Goal: Task Accomplishment & Management: Complete application form

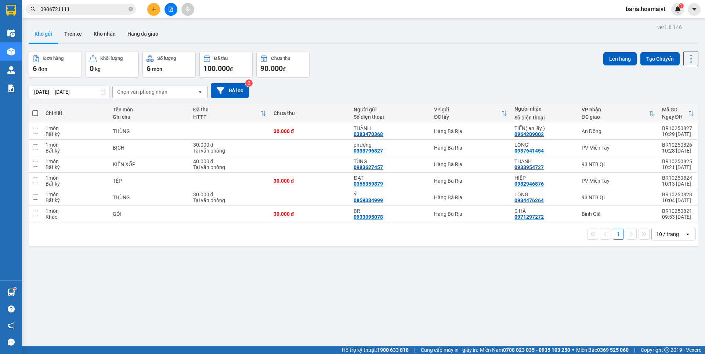
click at [447, 301] on div "ver 1.8.146 Kho gửi Trên xe [PERSON_NAME] Hàng đã [PERSON_NAME] hàng 6 đơn [PER…" at bounding box center [364, 199] width 676 height 354
click at [132, 9] on icon "close-circle" at bounding box center [131, 9] width 4 height 4
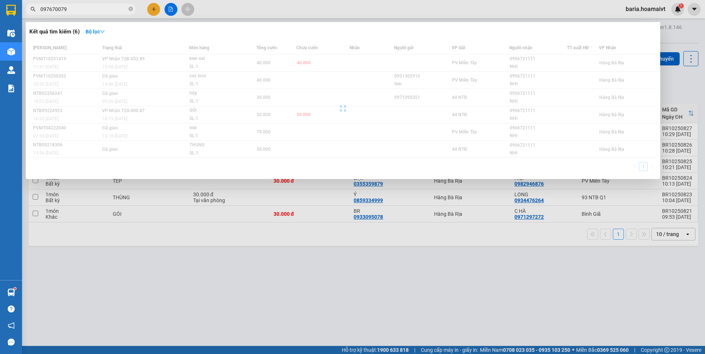
click at [58, 7] on input "097670079" at bounding box center [83, 9] width 87 height 8
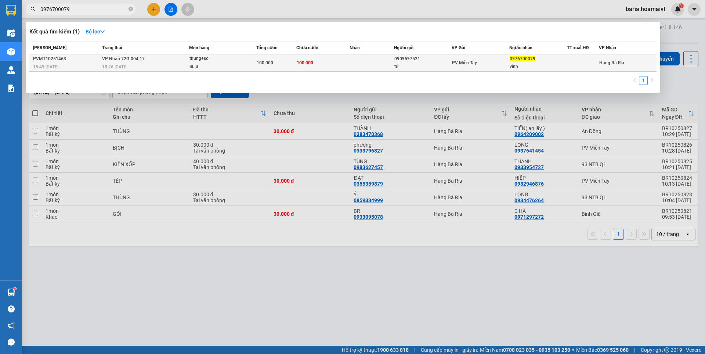
type input "0976700079"
click at [525, 62] on div "0976700079" at bounding box center [538, 59] width 57 height 8
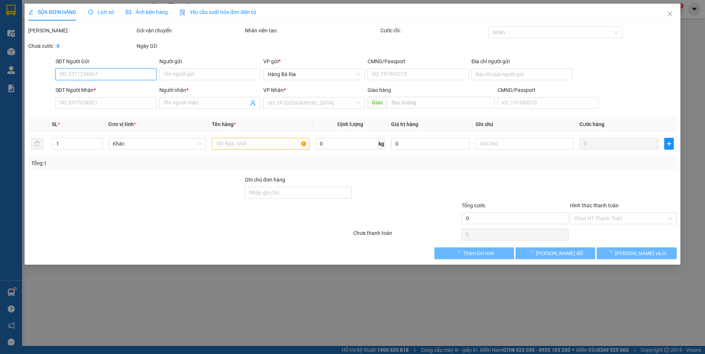
type input "0909597521"
type input "tri"
type input "0976700079"
type input "vinh"
type input "100.000"
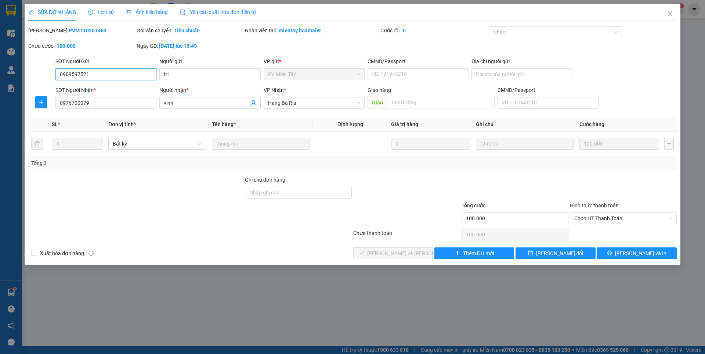
drag, startPoint x: 610, startPoint y: 218, endPoint x: 602, endPoint y: 233, distance: 16.8
click at [608, 219] on span "Chọn HT Thanh Toán" at bounding box center [624, 218] width 98 height 11
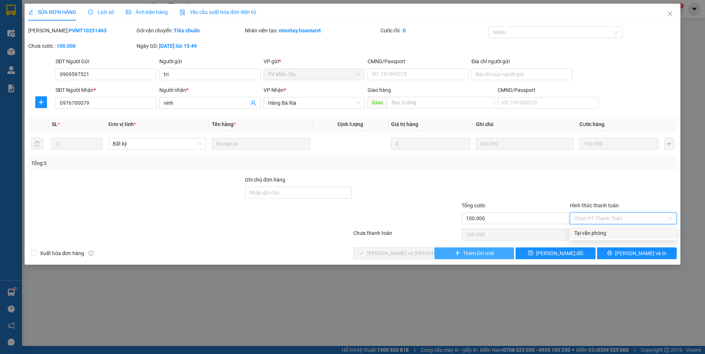
drag, startPoint x: 601, startPoint y: 234, endPoint x: 451, endPoint y: 255, distance: 151.3
click at [599, 234] on div "Tại văn phòng" at bounding box center [624, 233] width 98 height 8
type input "0"
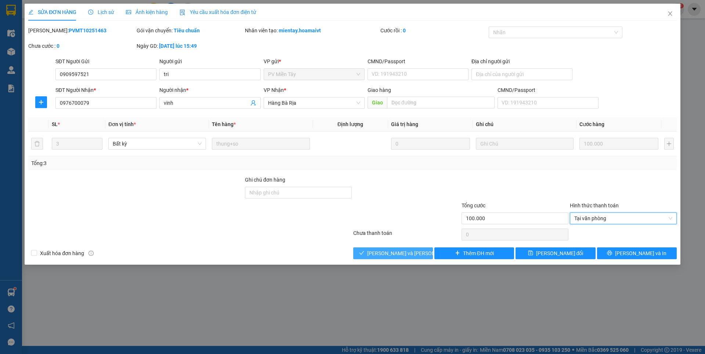
click at [406, 253] on span "[PERSON_NAME] và [PERSON_NAME] hàng" at bounding box center [416, 253] width 99 height 8
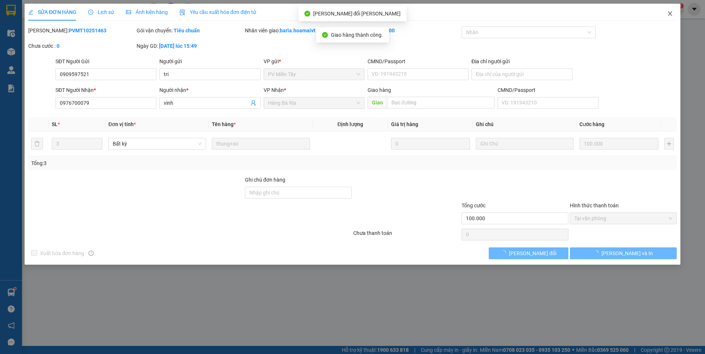
click at [670, 14] on icon "close" at bounding box center [670, 13] width 4 height 4
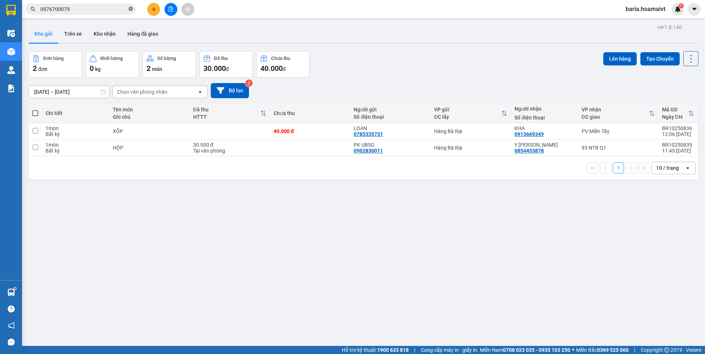
click at [130, 9] on icon "close-circle" at bounding box center [131, 9] width 4 height 4
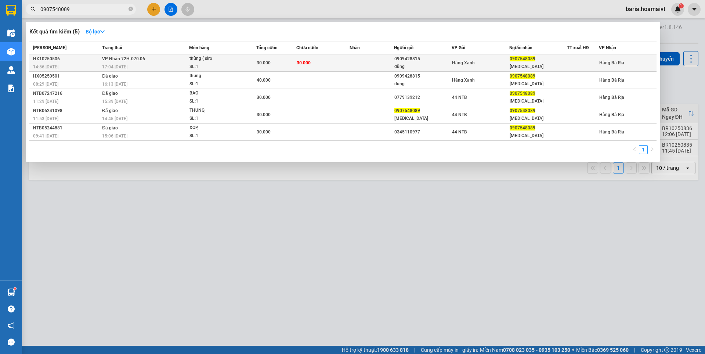
type input "0907548089"
click at [523, 65] on div "[MEDICAL_DATA]" at bounding box center [538, 67] width 57 height 8
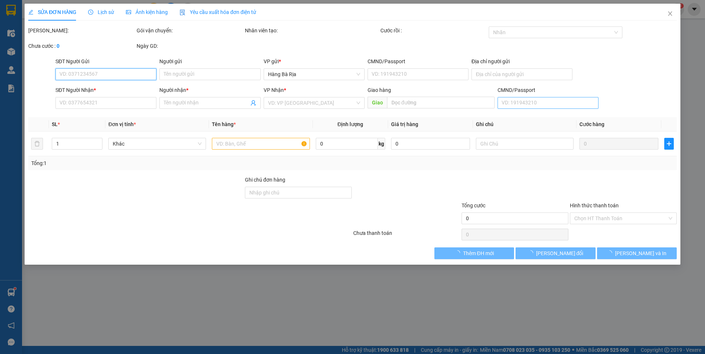
type input "0909428815"
type input "dũng"
type input "0907548089"
type input "[MEDICAL_DATA]"
type input "30.000"
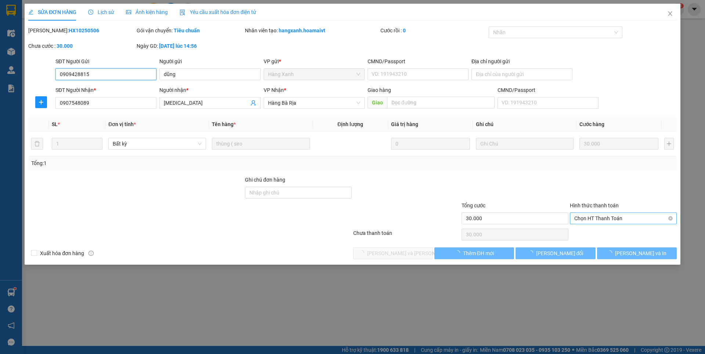
click at [591, 220] on span "Chọn HT Thanh Toán" at bounding box center [624, 218] width 98 height 11
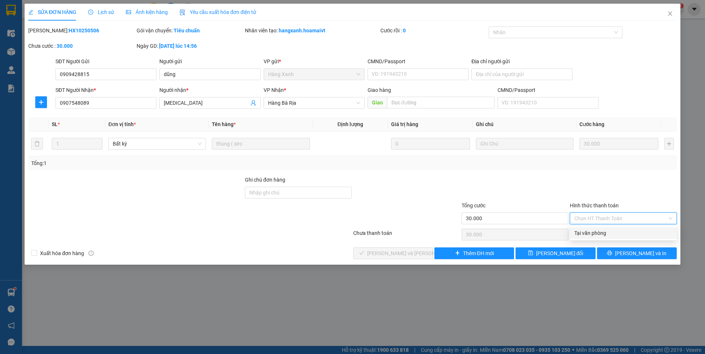
drag, startPoint x: 597, startPoint y: 233, endPoint x: 442, endPoint y: 268, distance: 159.2
click at [593, 233] on div "Tại văn phòng" at bounding box center [624, 233] width 98 height 8
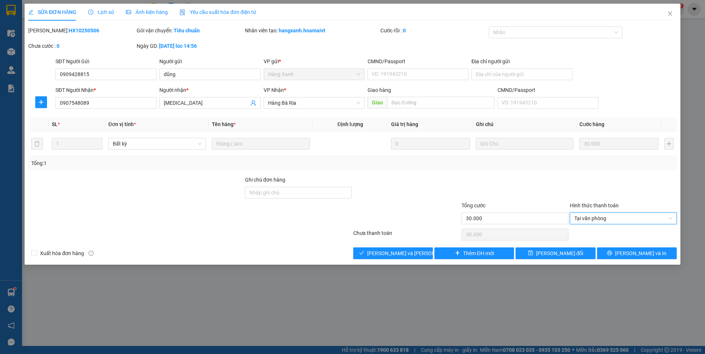
type input "0"
click at [397, 249] on span "[PERSON_NAME] và [PERSON_NAME] hàng" at bounding box center [416, 253] width 99 height 8
